Goal: Information Seeking & Learning: Learn about a topic

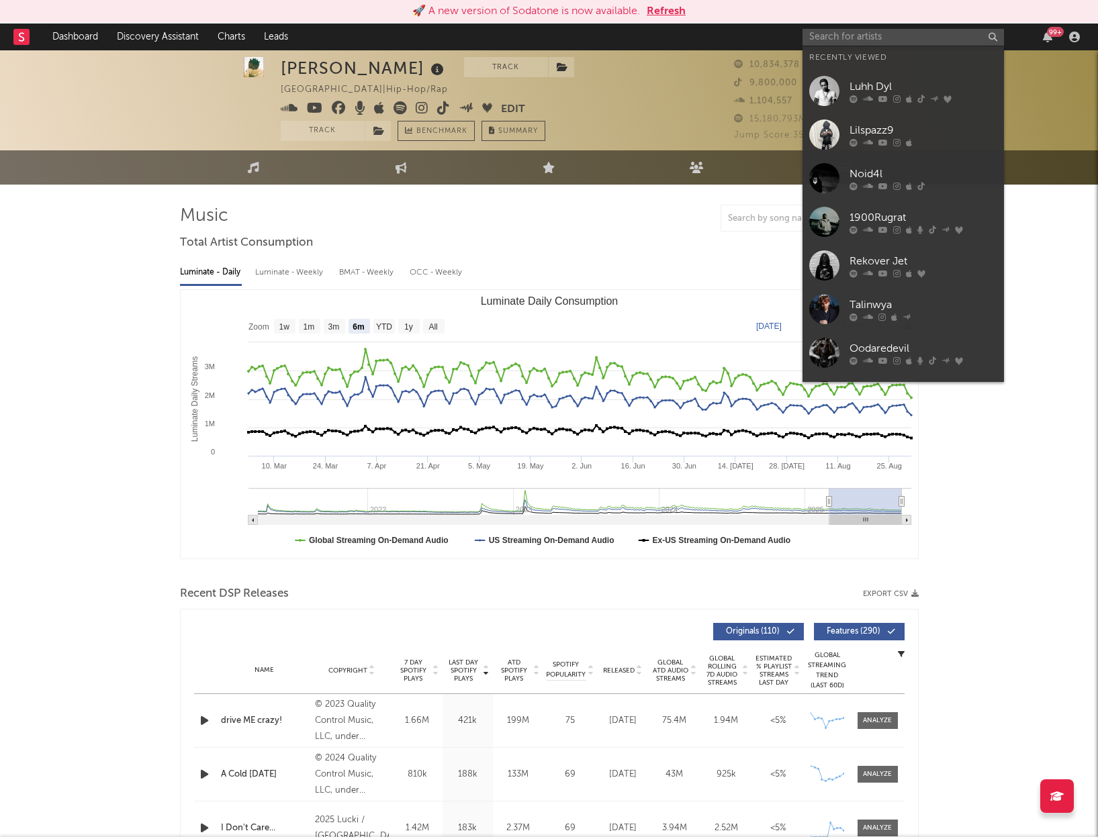
select select "6m"
click at [861, 31] on input "text" at bounding box center [902, 37] width 201 height 17
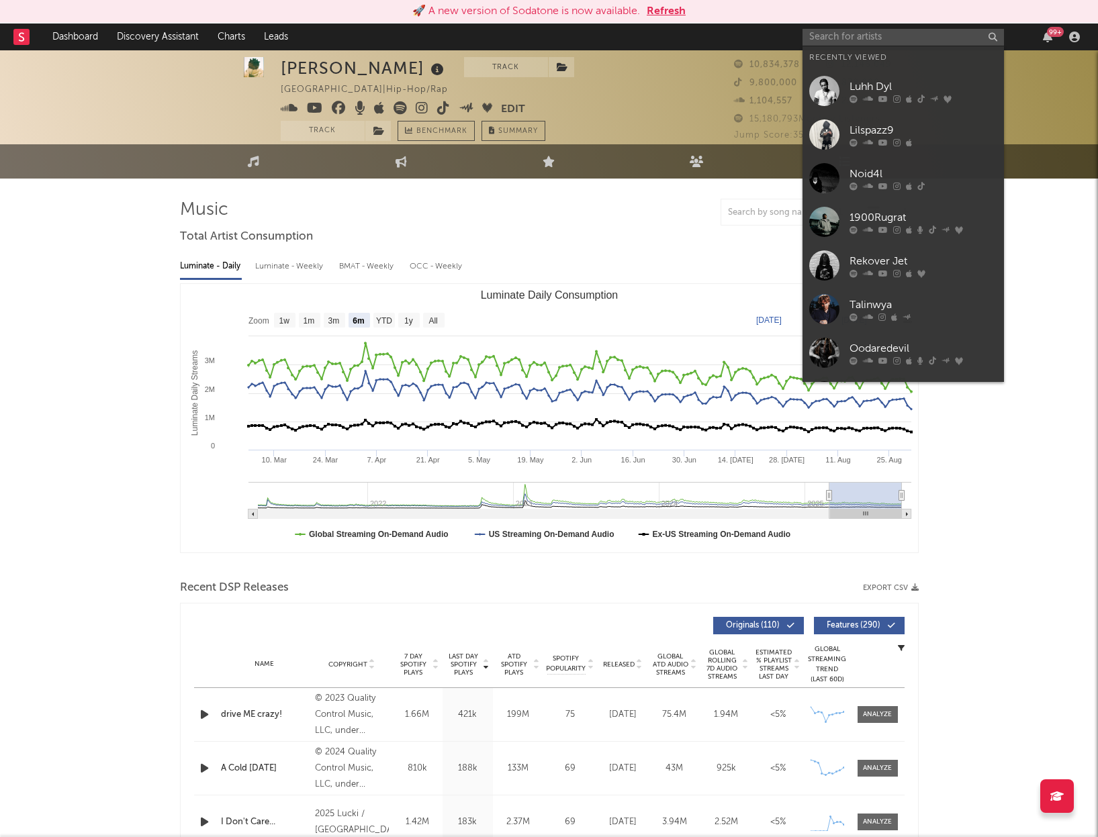
scroll to position [6, 0]
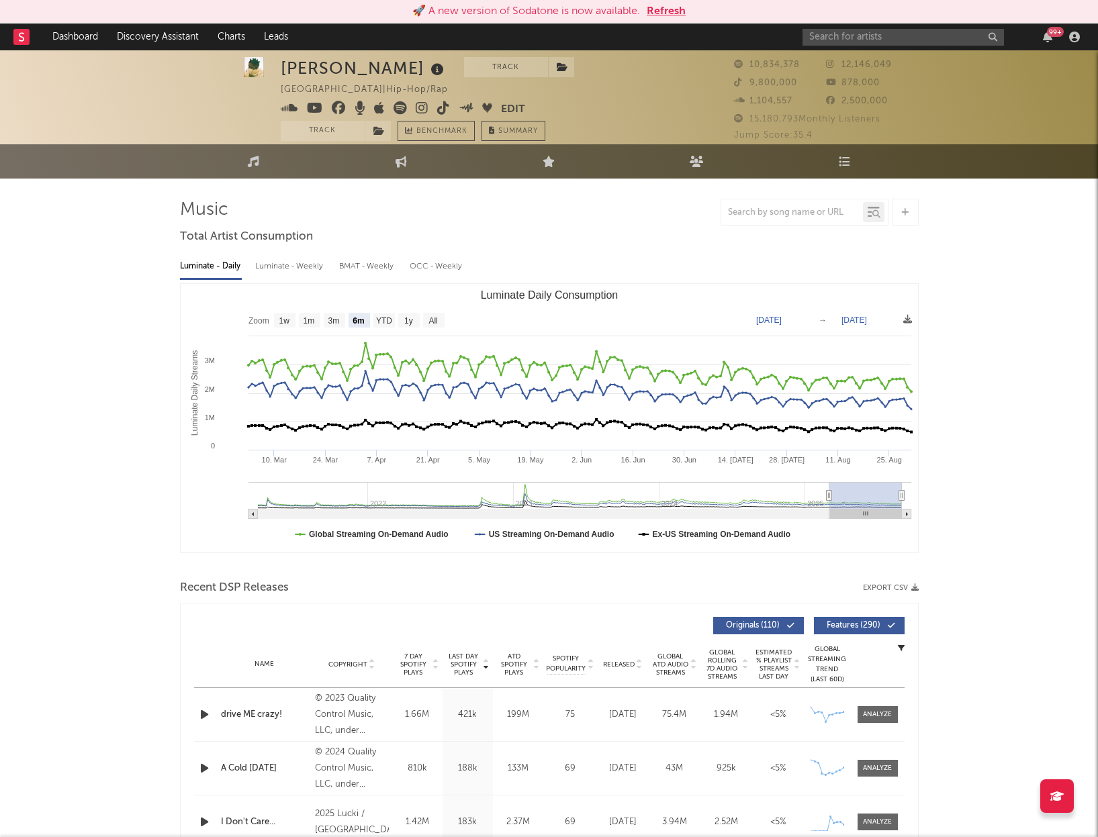
click at [838, 34] on input "text" at bounding box center [902, 37] width 201 height 17
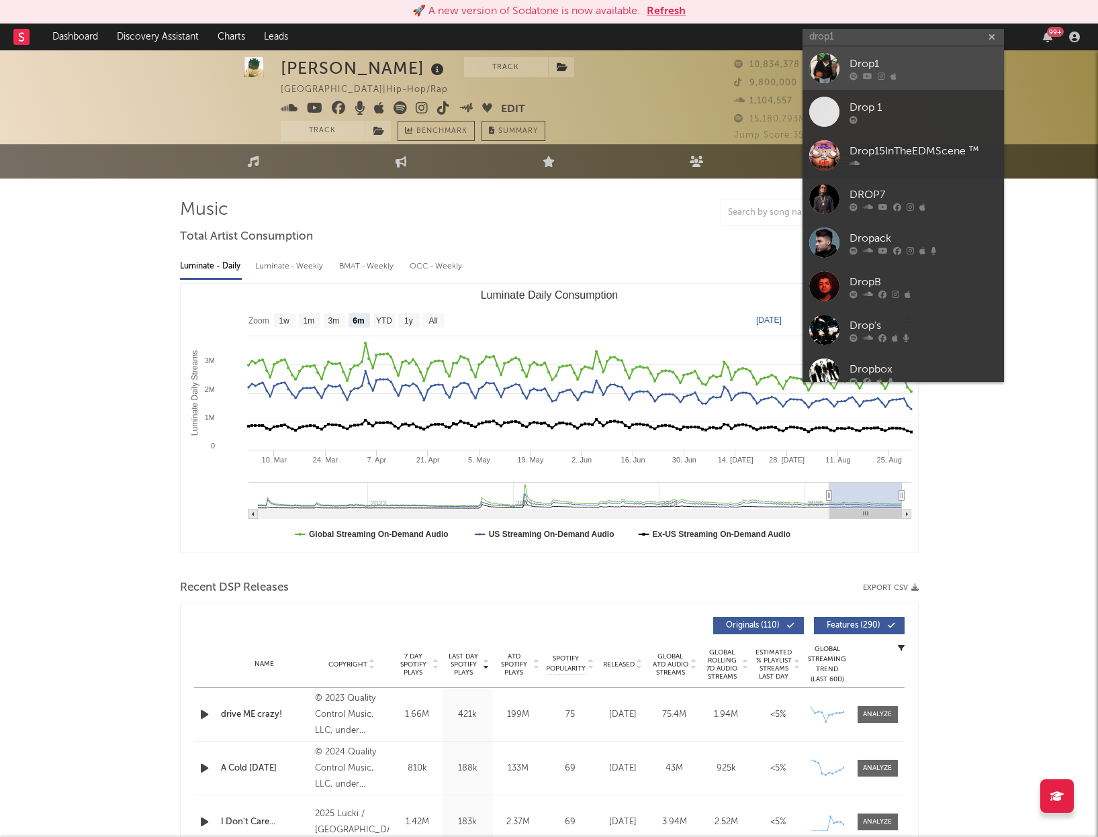
type input "drop1"
click at [893, 69] on div "Drop1" at bounding box center [923, 64] width 148 height 16
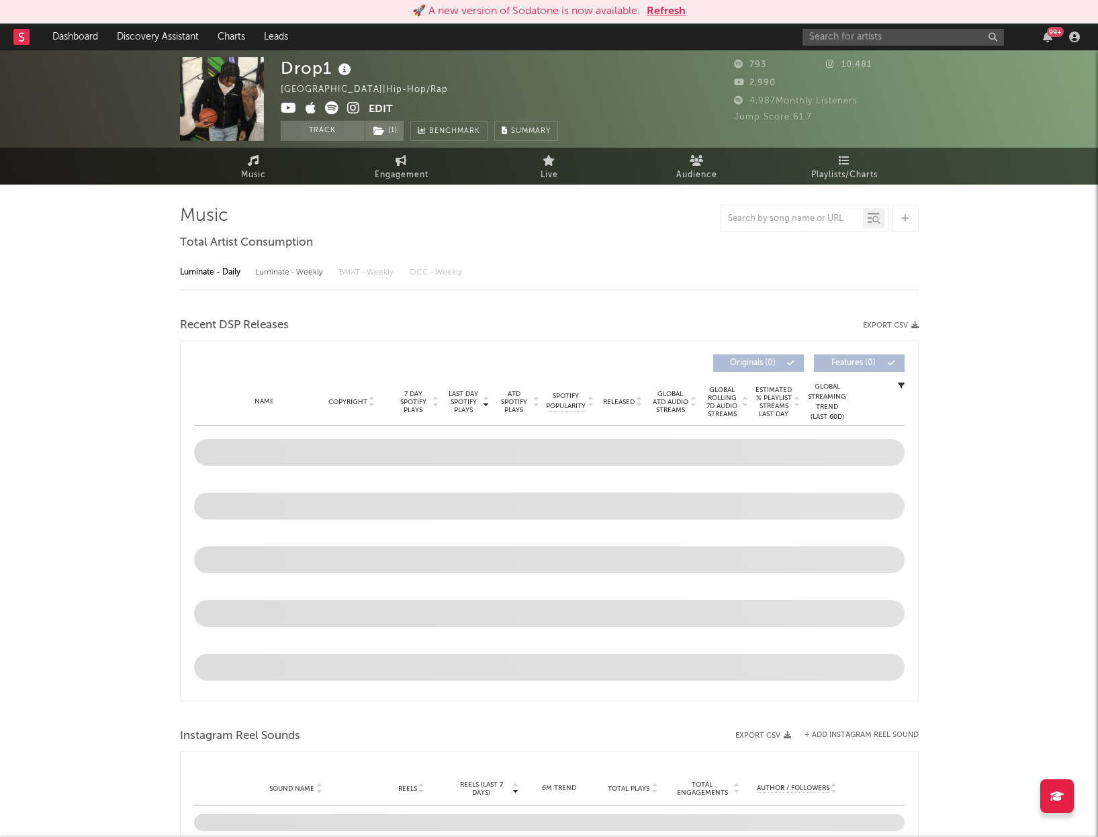
select select "1w"
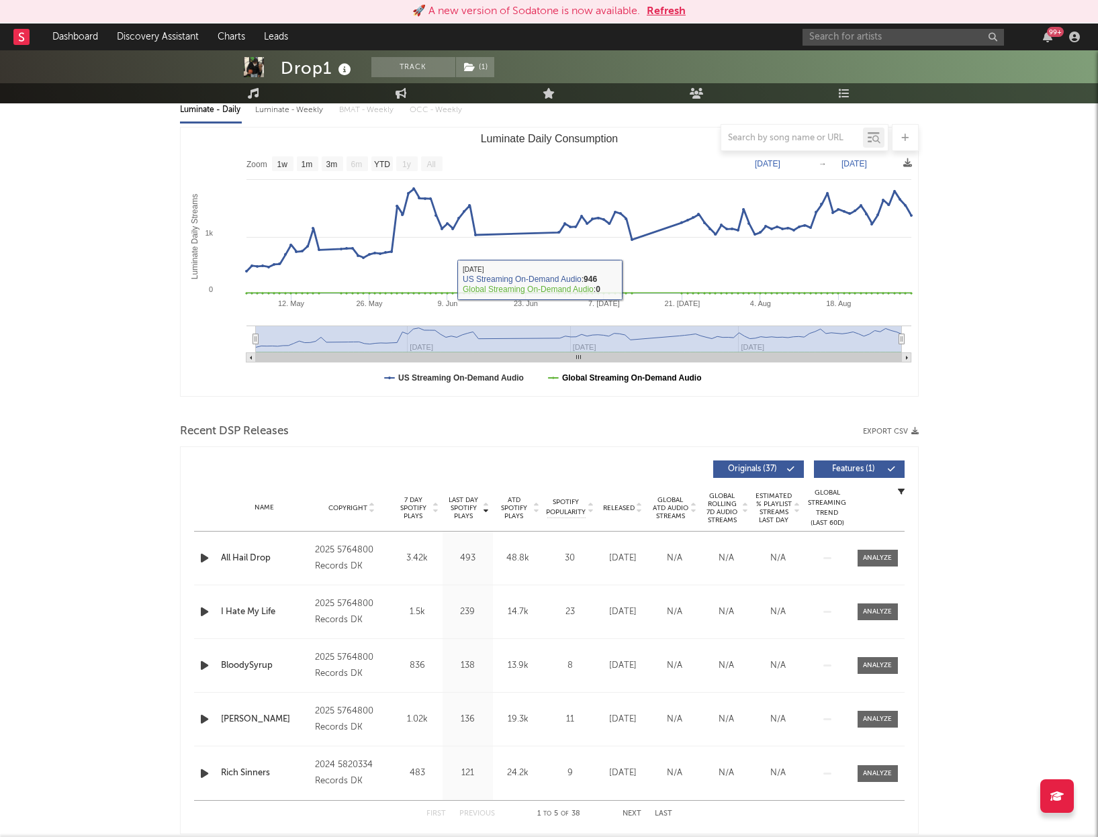
scroll to position [165, 0]
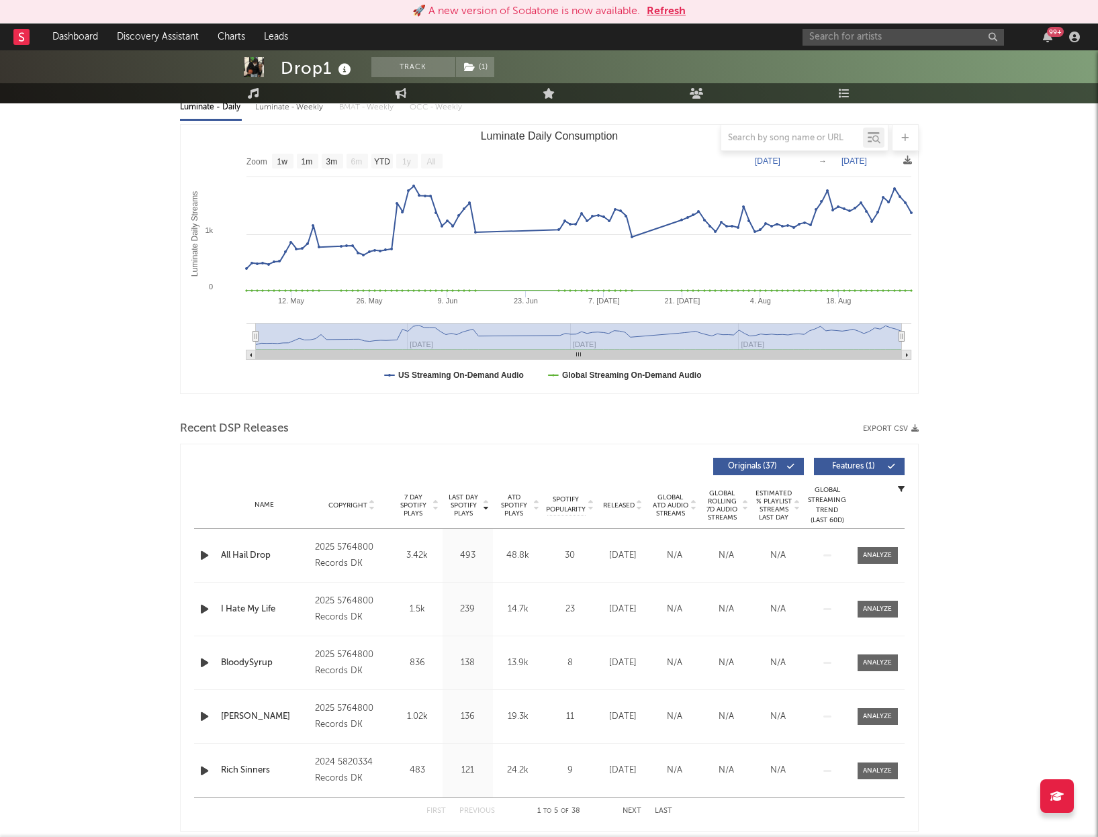
click at [870, 564] on div "Name All Hail Drop Copyright 2025 5764800 Records DK Label 5764800 Records DK A…" at bounding box center [549, 555] width 710 height 53
click at [870, 557] on div at bounding box center [877, 555] width 29 height 10
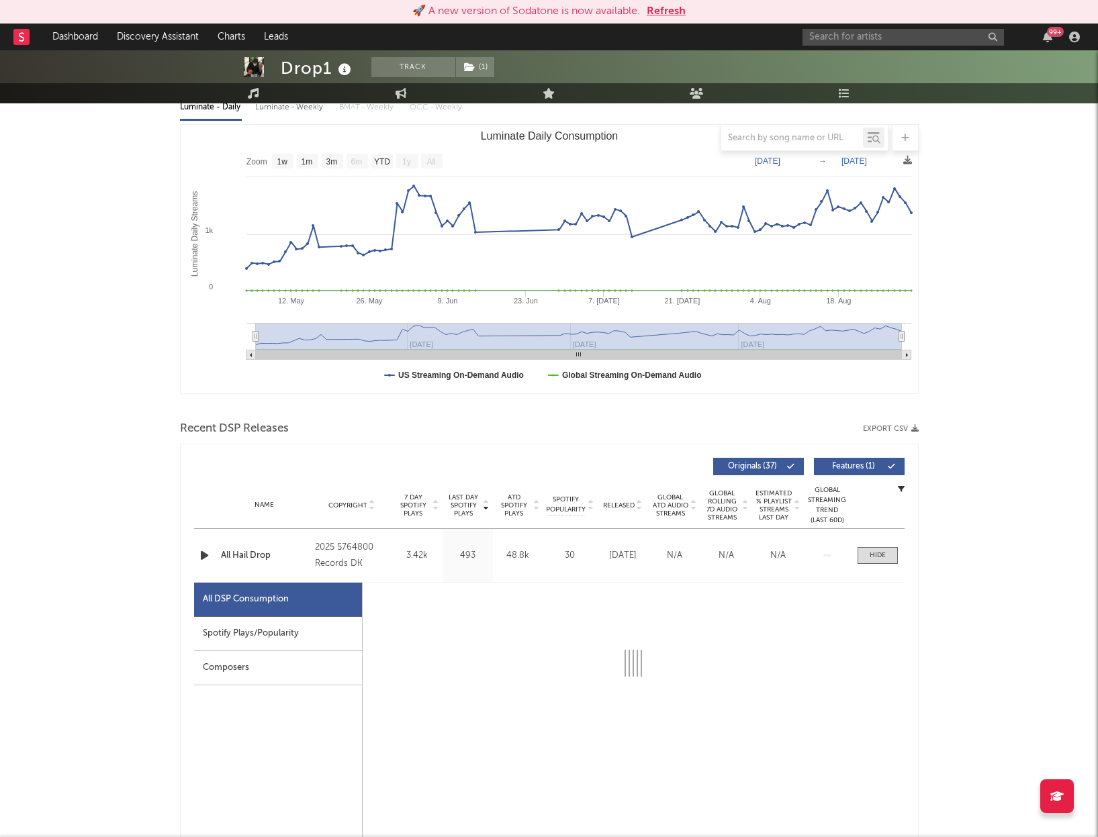
select select "1w"
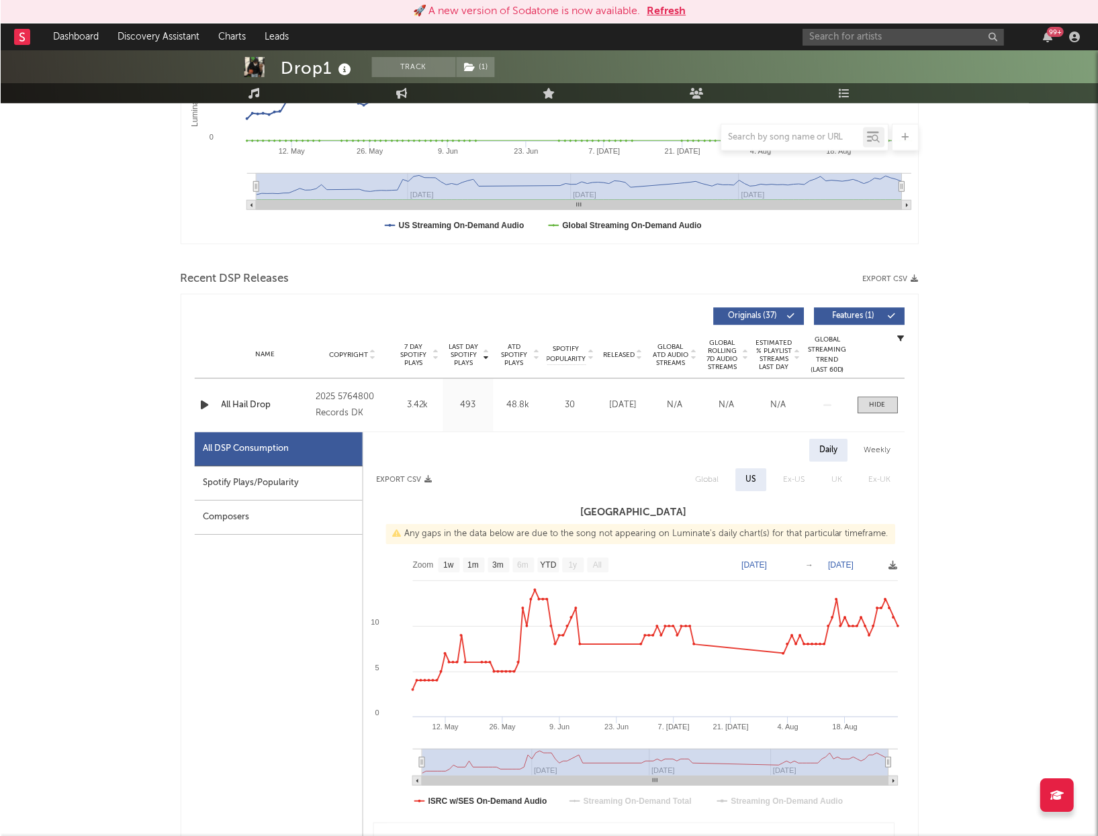
scroll to position [556, 0]
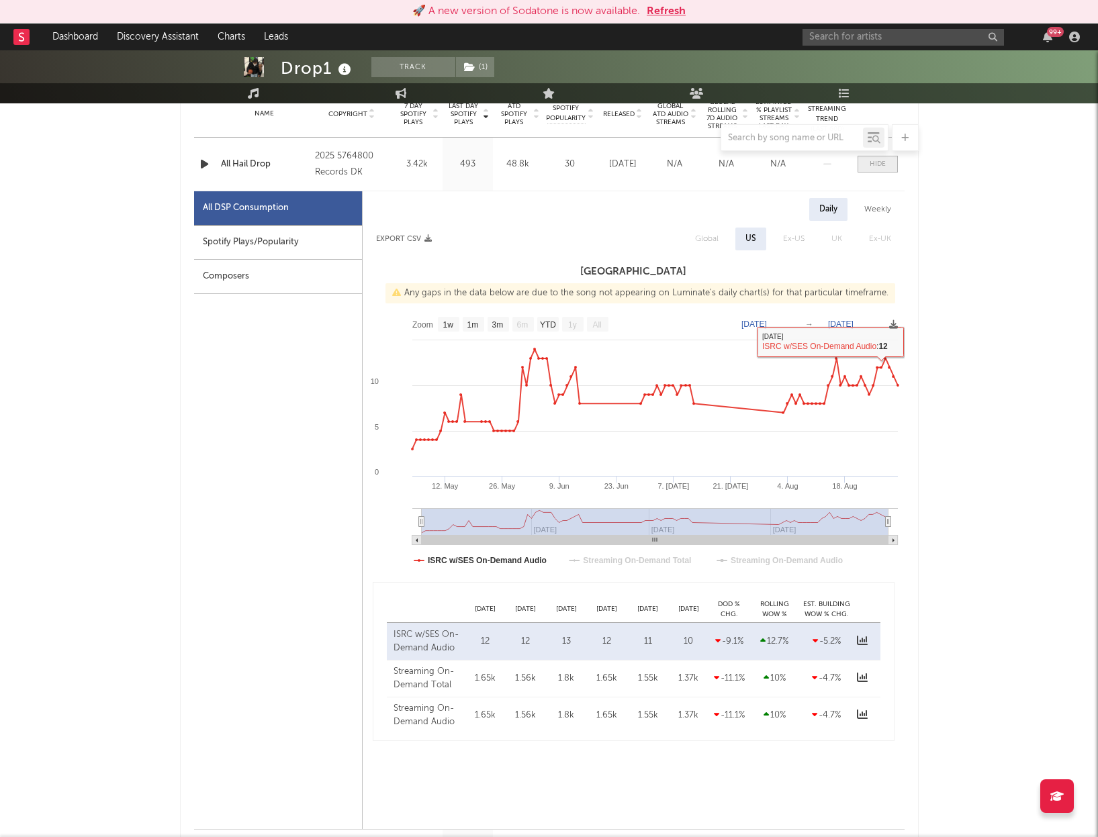
click at [887, 163] on span at bounding box center [877, 164] width 40 height 17
